Goal: Information Seeking & Learning: Learn about a topic

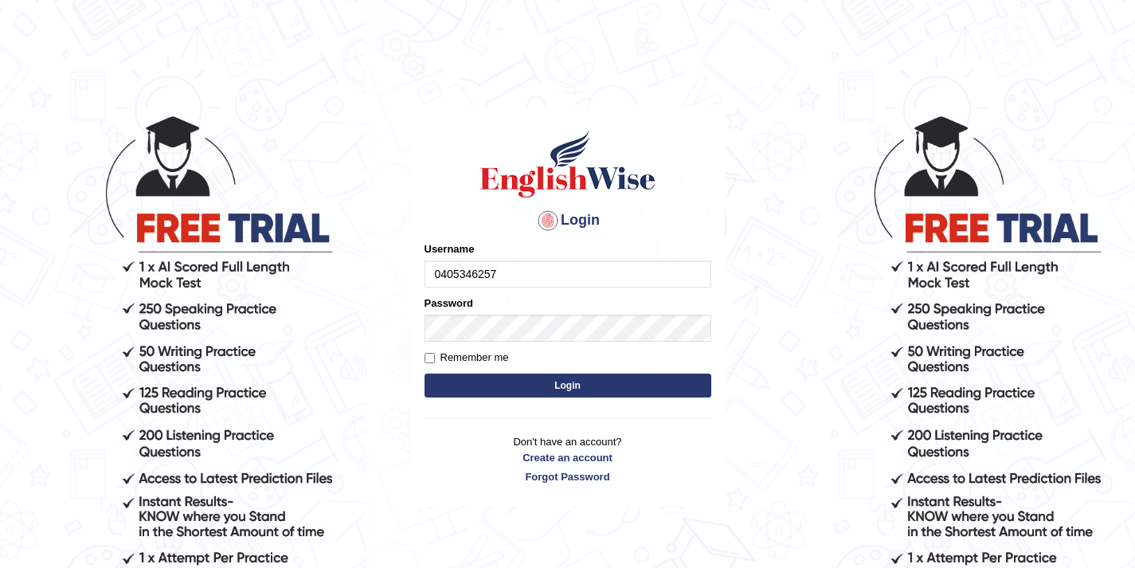
type input "0405346257"
click at [434, 359] on input "Remember me" at bounding box center [430, 358] width 10 height 10
checkbox input "true"
click at [578, 388] on button "Login" at bounding box center [568, 386] width 287 height 24
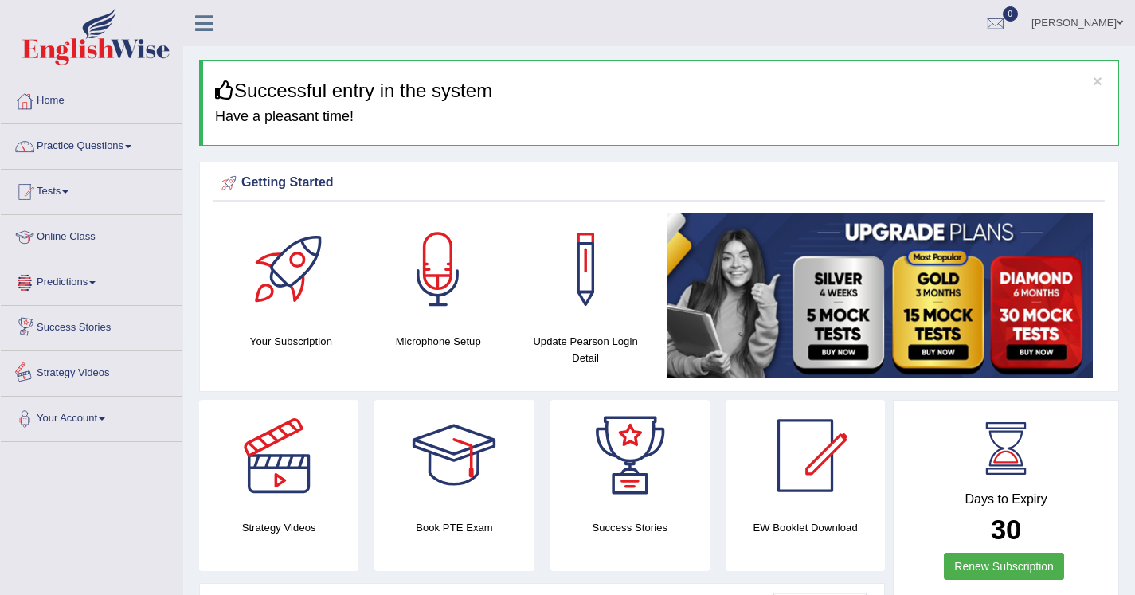
click at [95, 372] on link "Strategy Videos" at bounding box center [92, 371] width 182 height 40
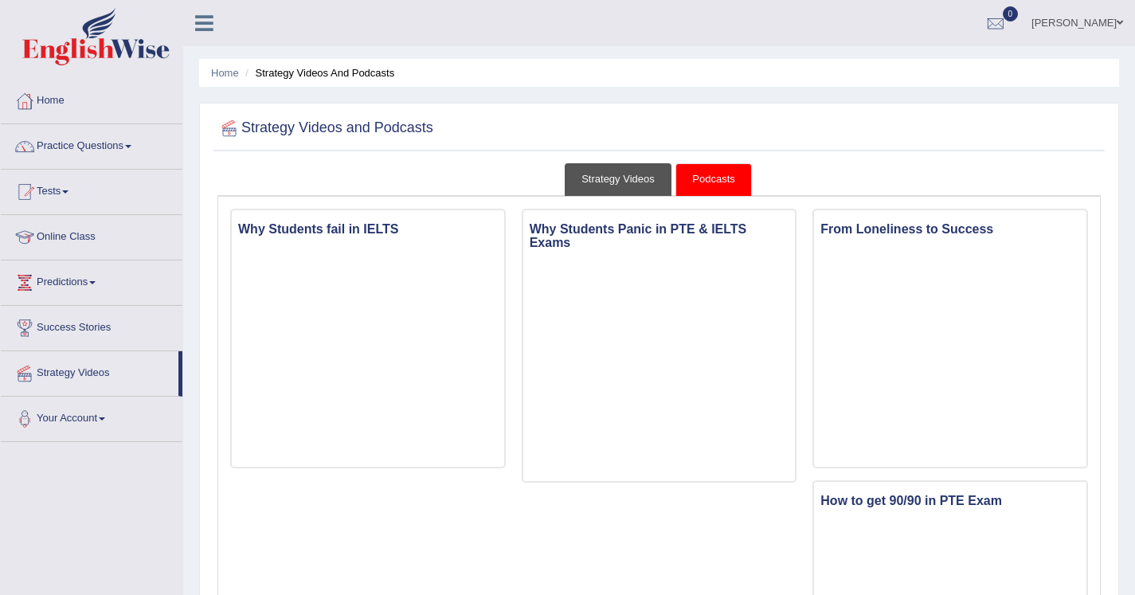
click at [641, 183] on link "Strategy Videos" at bounding box center [618, 179] width 107 height 33
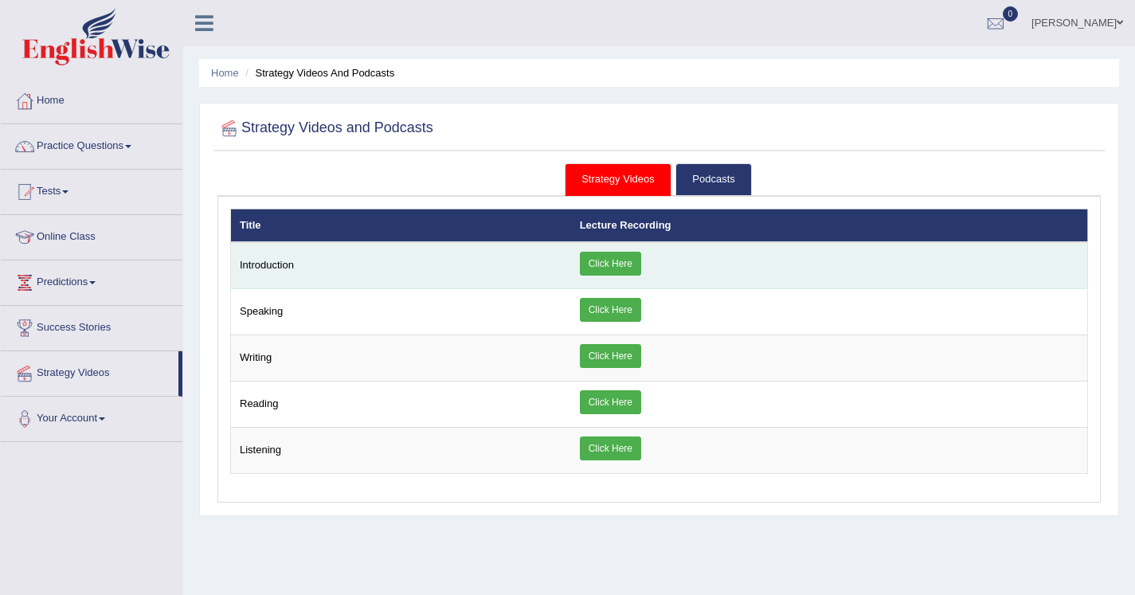
click at [625, 269] on link "Click Here" at bounding box center [610, 264] width 61 height 24
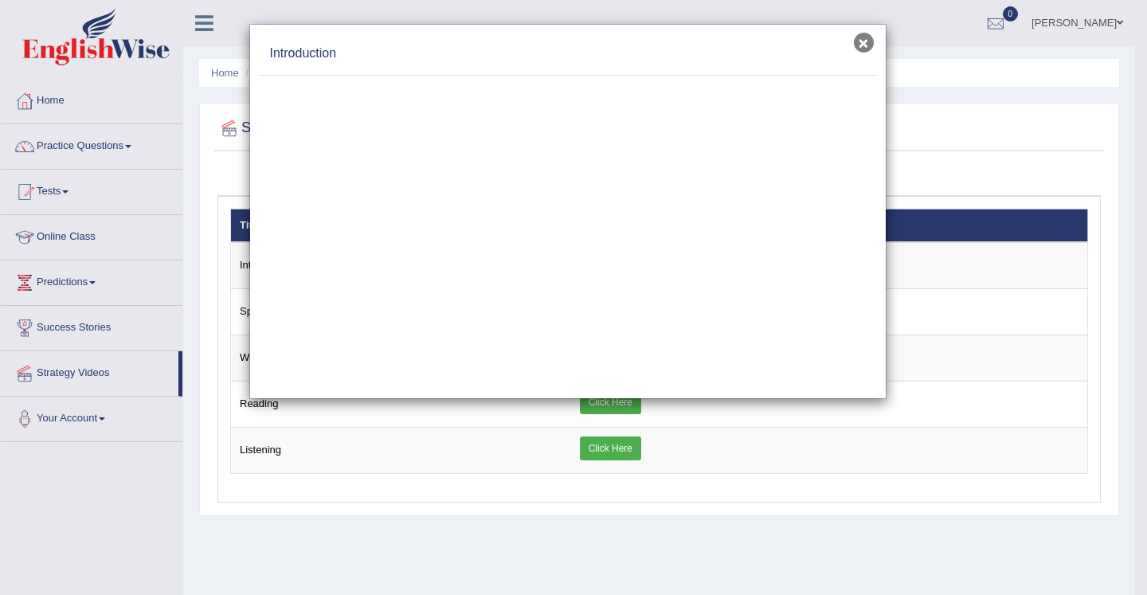
click at [868, 43] on button "×" at bounding box center [864, 43] width 20 height 20
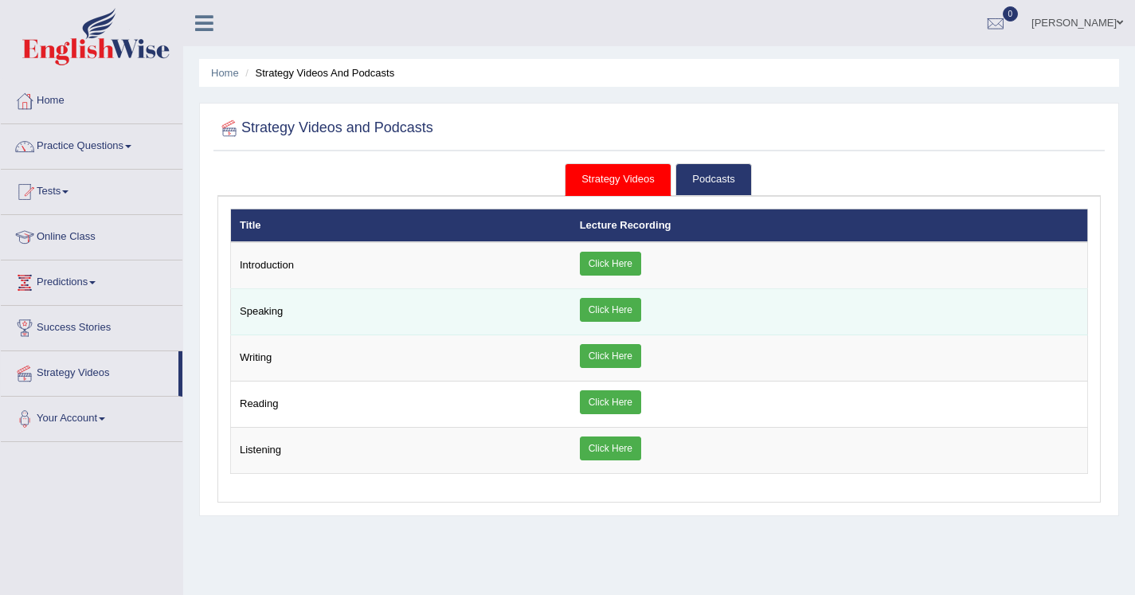
click at [616, 313] on link "Click Here" at bounding box center [610, 310] width 61 height 24
